Goal: Check status: Check status

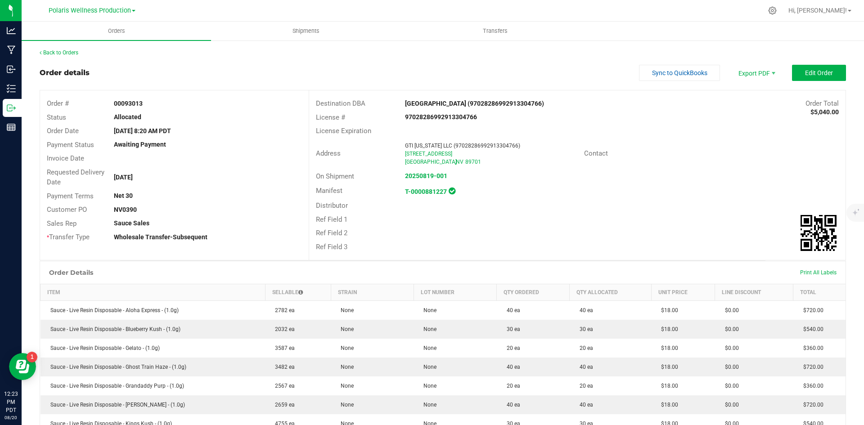
click at [63, 55] on link "Back to Orders" at bounding box center [59, 53] width 39 height 6
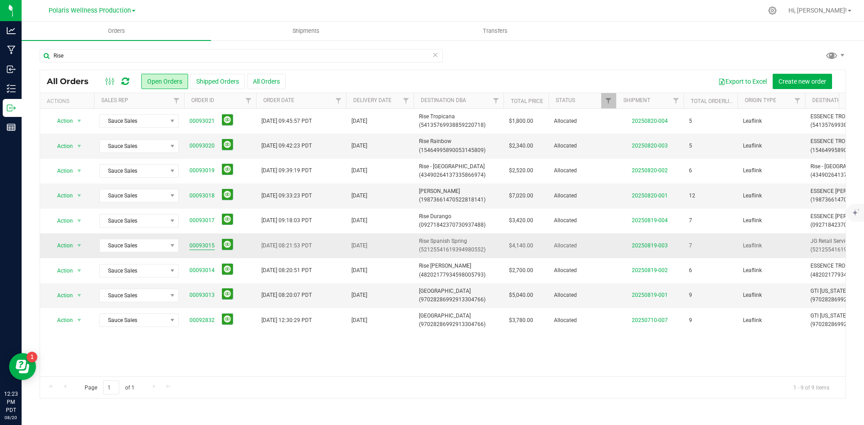
click at [210, 245] on link "00093015" at bounding box center [202, 246] width 25 height 9
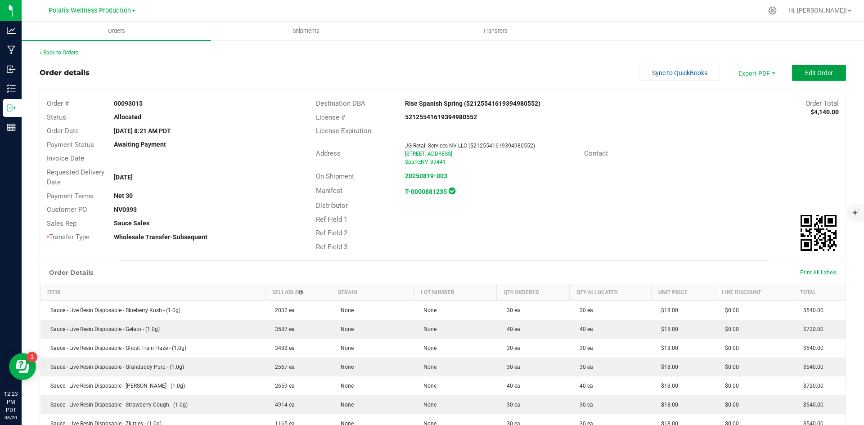
click at [814, 72] on span "Edit Order" at bounding box center [819, 72] width 28 height 7
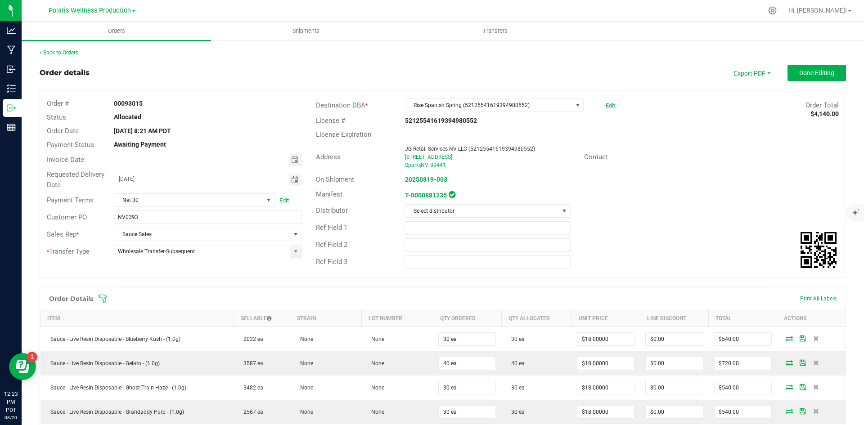
click at [293, 180] on span "Toggle calendar" at bounding box center [294, 179] width 7 height 7
click at [206, 280] on span "28" at bounding box center [206, 283] width 13 height 14
type input "[DATE]"
click at [289, 83] on outbound-order-header "Order details Export PDF Done Editing Order # 00093015 Status Allocated Order D…" at bounding box center [443, 176] width 807 height 222
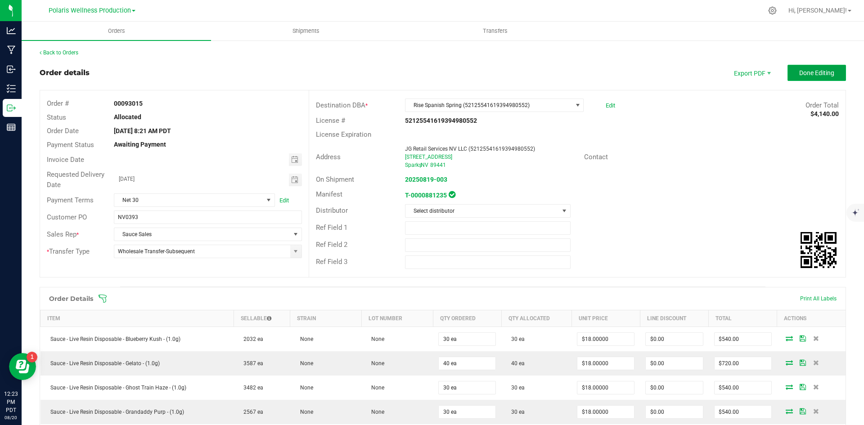
click at [824, 79] on button "Done Editing" at bounding box center [817, 73] width 59 height 16
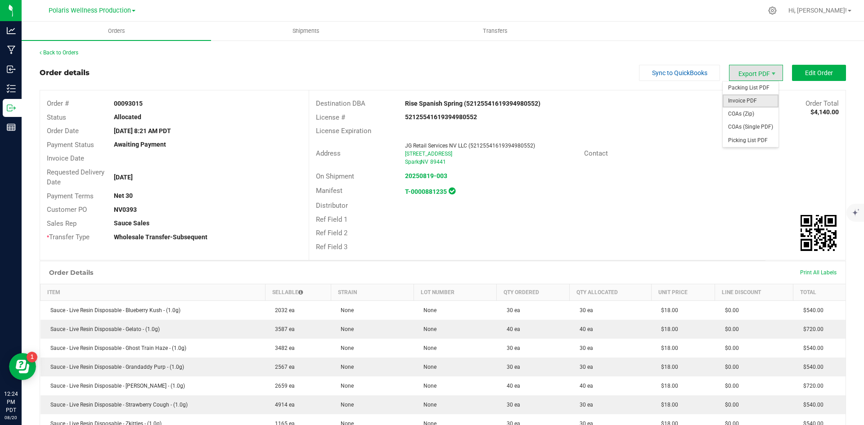
click at [753, 99] on span "Invoice PDF" at bounding box center [751, 101] width 56 height 13
click at [75, 49] on div "Back to Orders" at bounding box center [443, 53] width 807 height 8
click at [62, 52] on link "Back to Orders" at bounding box center [59, 53] width 39 height 6
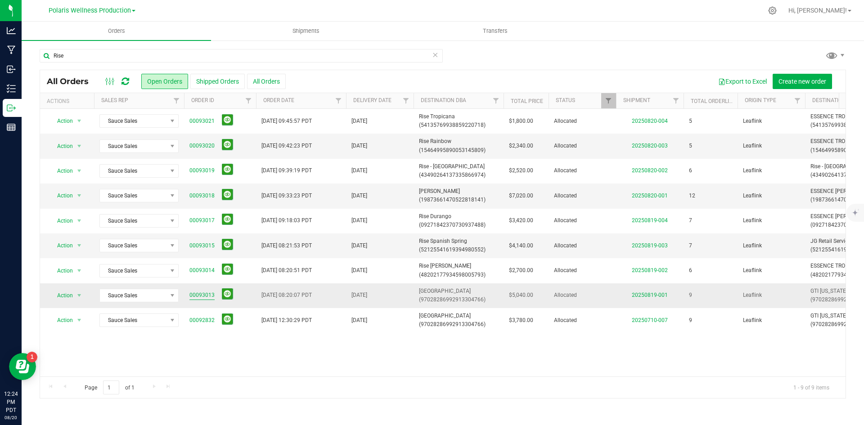
click at [202, 294] on link "00093013" at bounding box center [202, 295] width 25 height 9
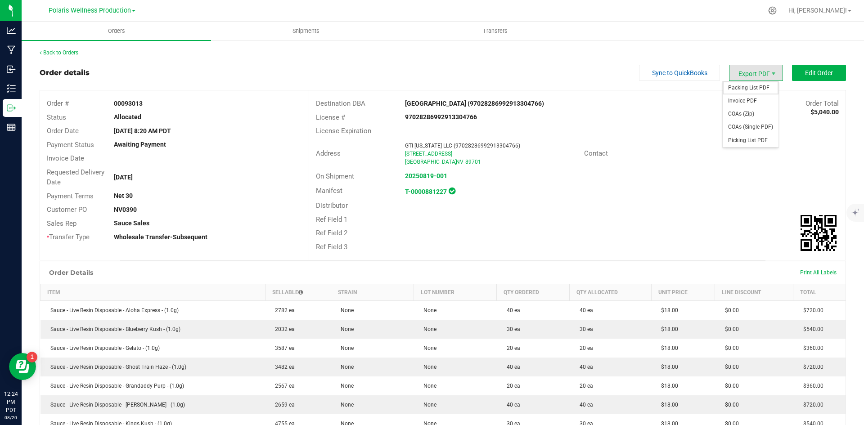
drag, startPoint x: 753, startPoint y: 87, endPoint x: 641, endPoint y: 275, distance: 219.0
click at [753, 88] on span "Packing List PDF" at bounding box center [751, 87] width 56 height 13
click at [56, 54] on link "Back to Orders" at bounding box center [59, 53] width 39 height 6
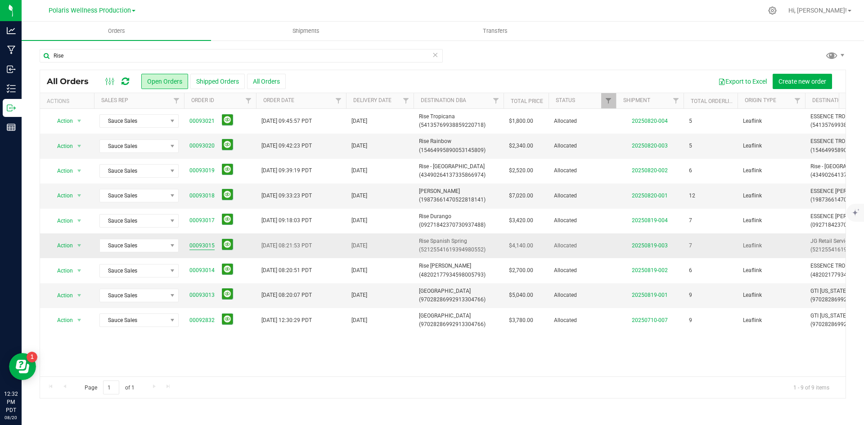
click at [203, 244] on link "00093015" at bounding box center [202, 246] width 25 height 9
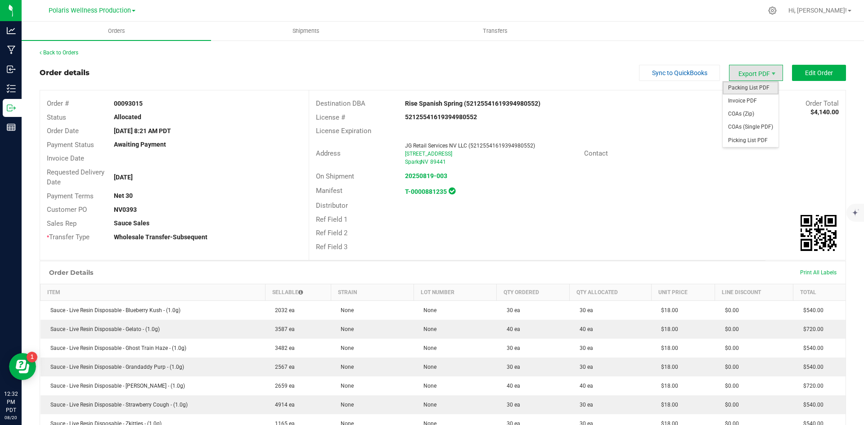
click at [752, 86] on span "Packing List PDF" at bounding box center [751, 87] width 56 height 13
